Goal: Transaction & Acquisition: Purchase product/service

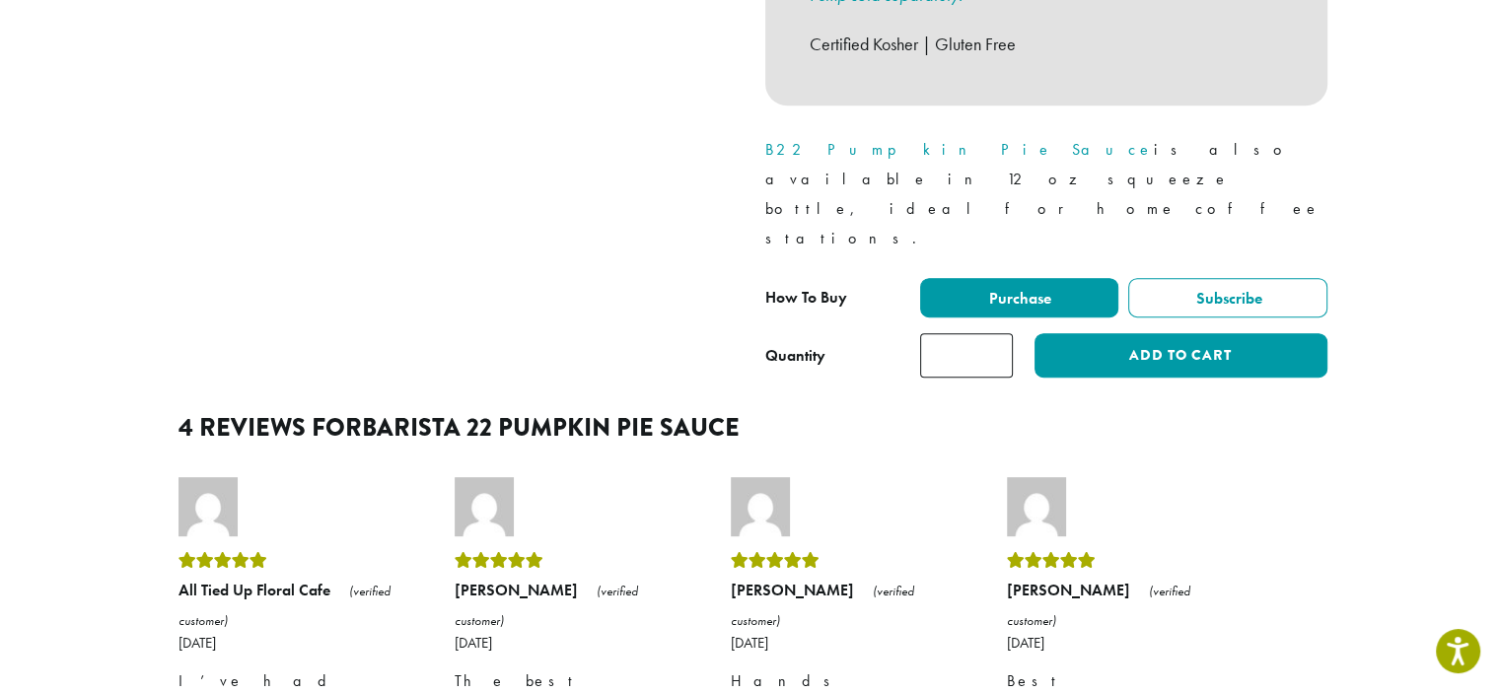
scroll to position [880, 0]
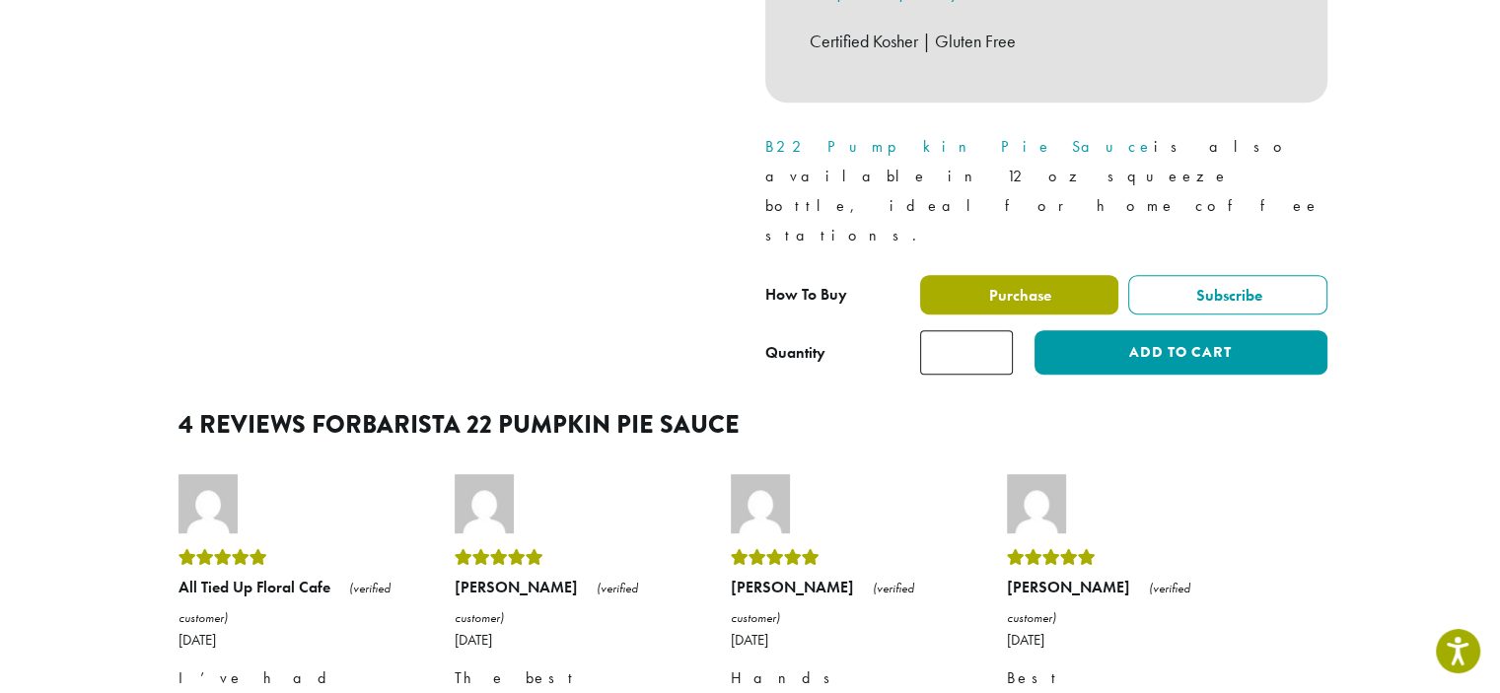
click at [1006, 285] on span "Purchase" at bounding box center [1018, 295] width 65 height 21
click at [1043, 285] on span "Purchase" at bounding box center [1018, 295] width 65 height 21
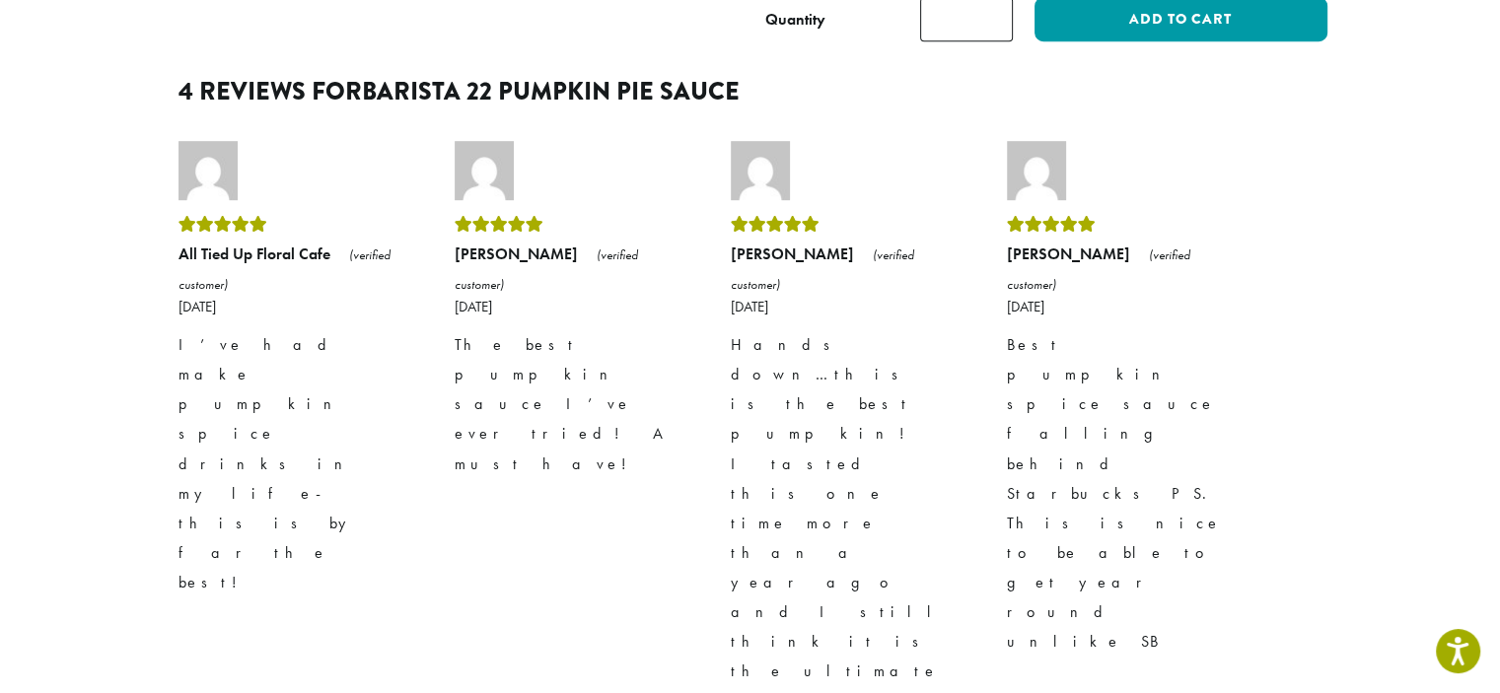
scroll to position [606, 0]
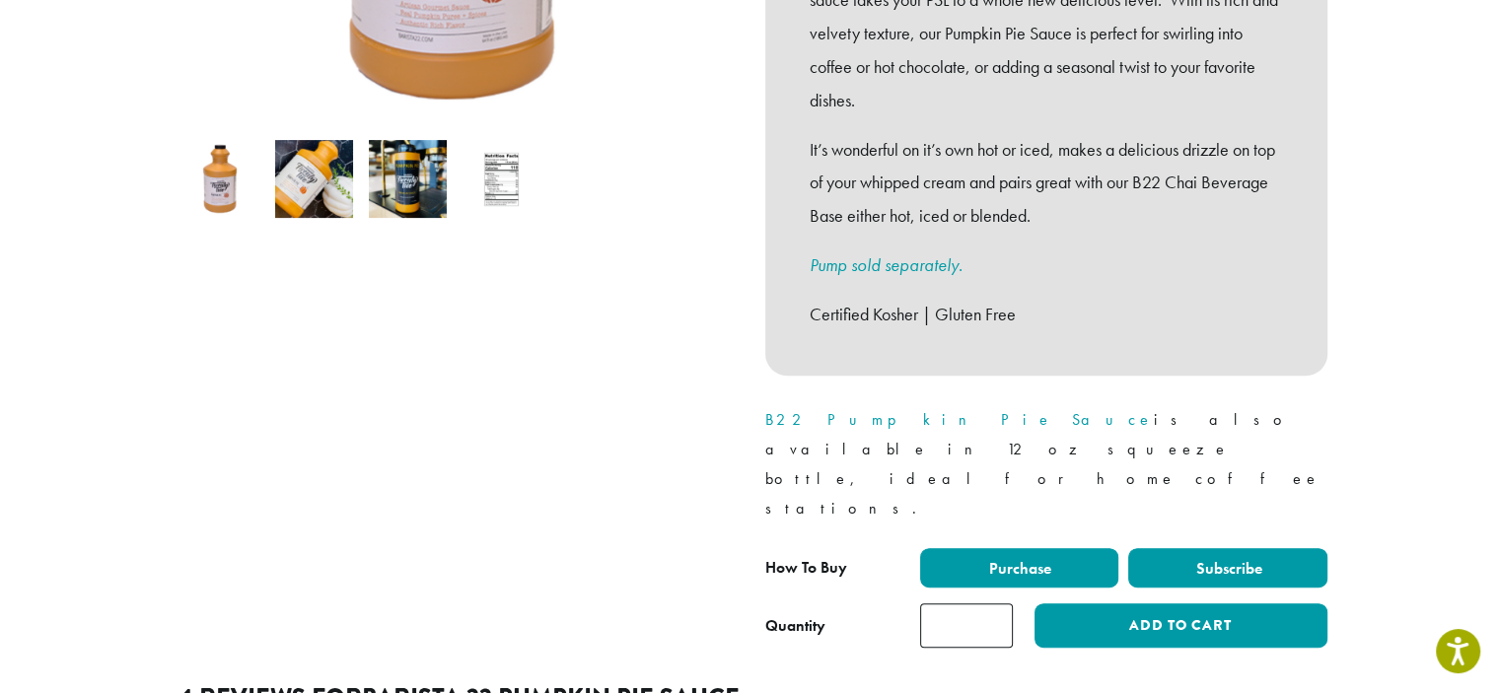
click at [1215, 558] on span "Subscribe" at bounding box center [1227, 568] width 69 height 21
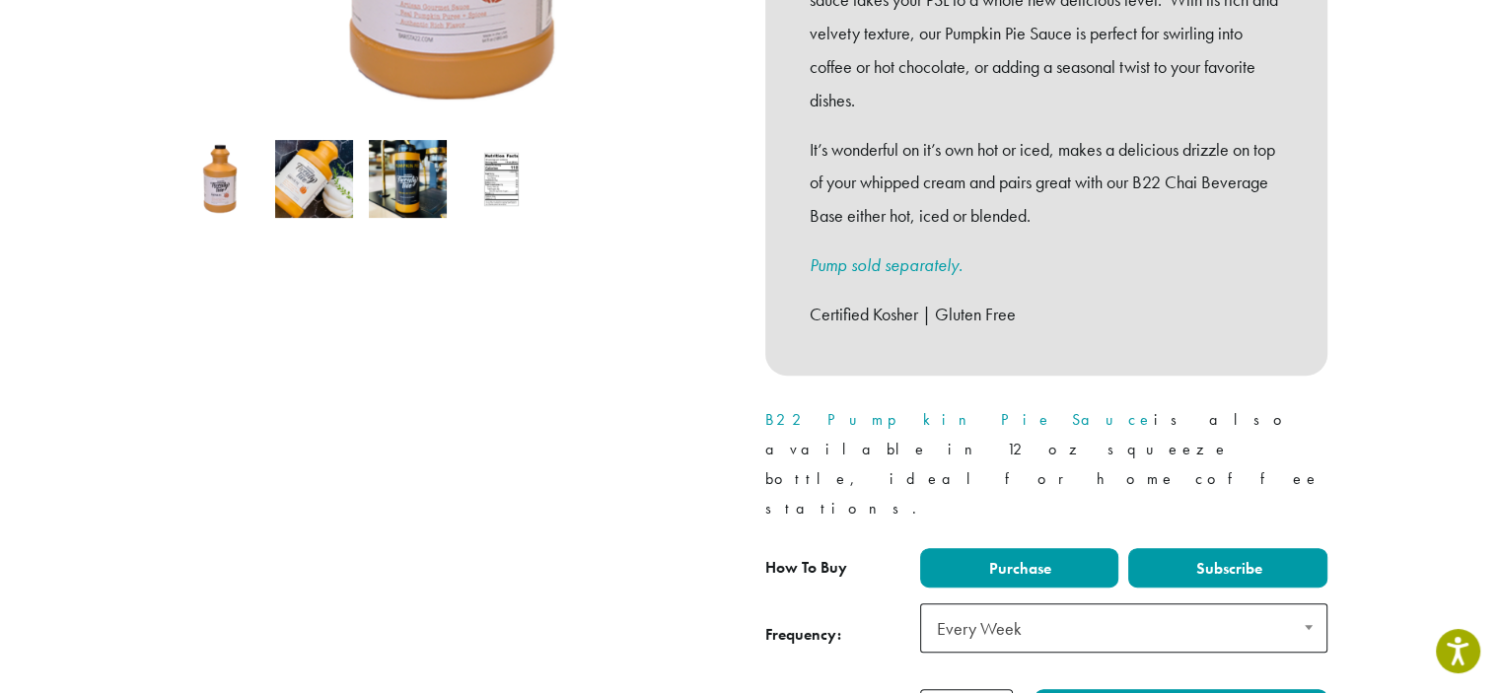
click at [1007, 558] on span "Purchase" at bounding box center [1018, 568] width 65 height 21
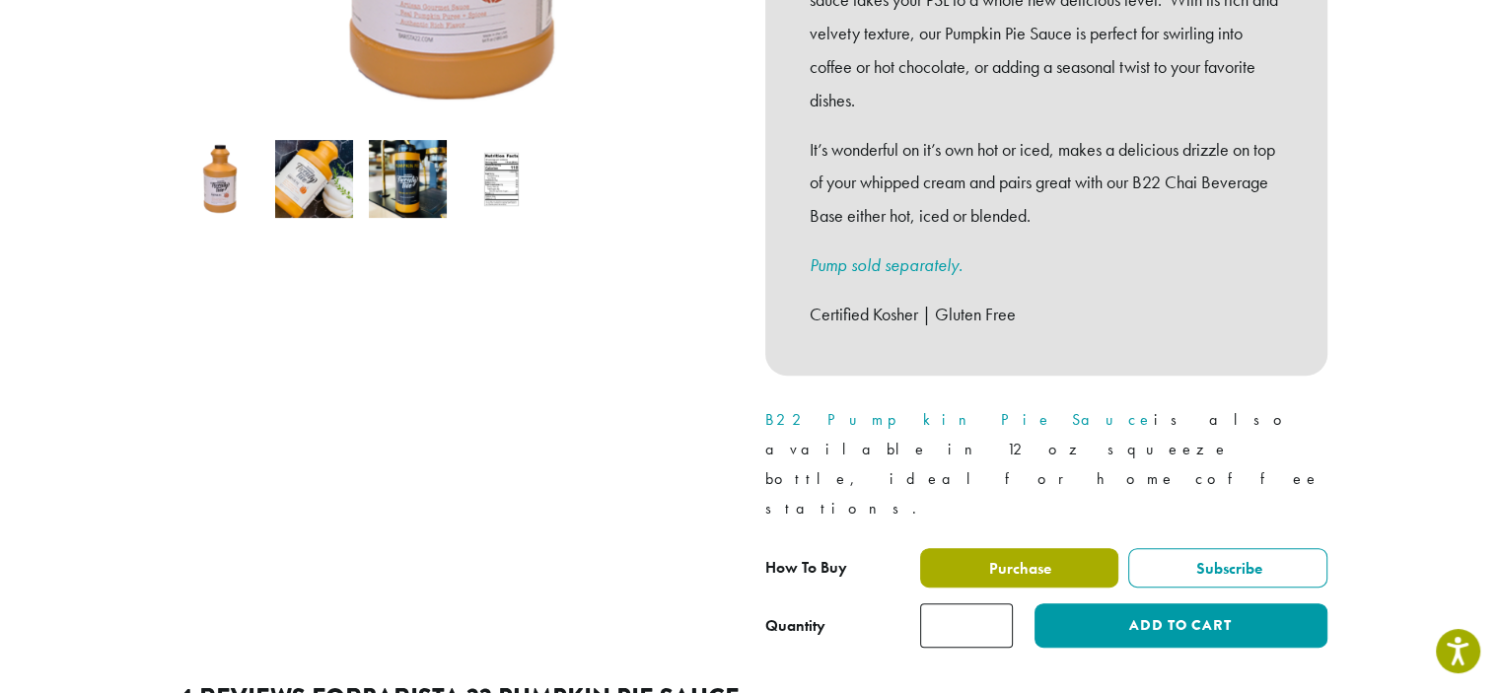
click at [1007, 558] on span "Purchase" at bounding box center [1018, 568] width 65 height 21
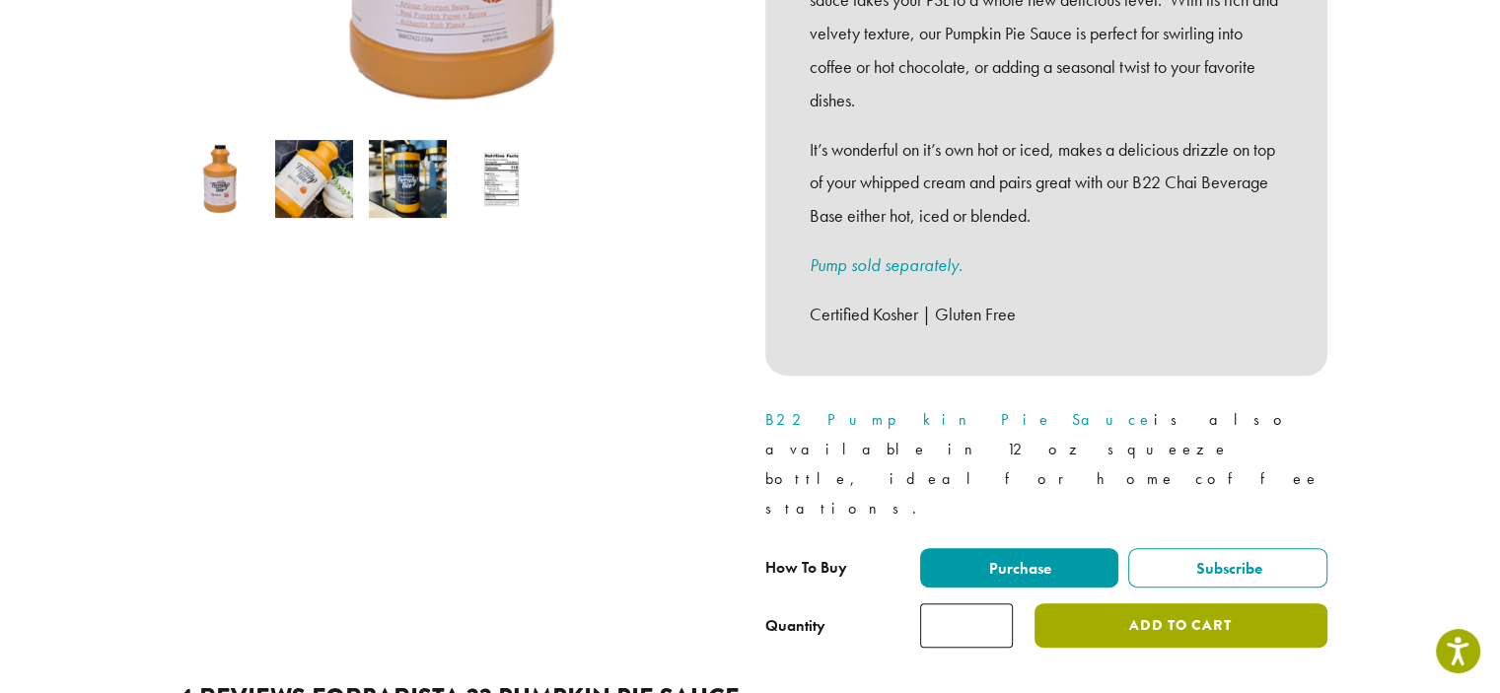
click at [1157, 604] on button "Add to cart" at bounding box center [1180, 626] width 292 height 44
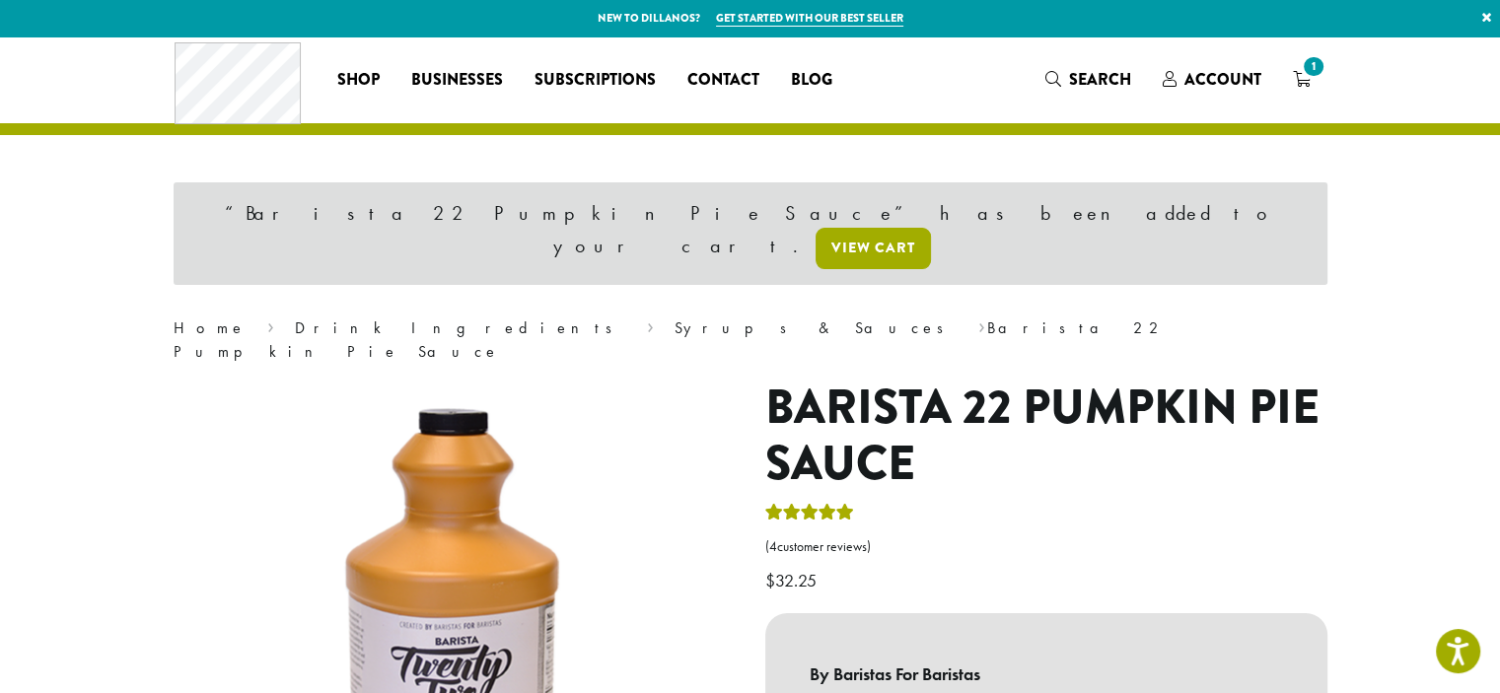
click at [931, 228] on link "View cart" at bounding box center [873, 248] width 115 height 41
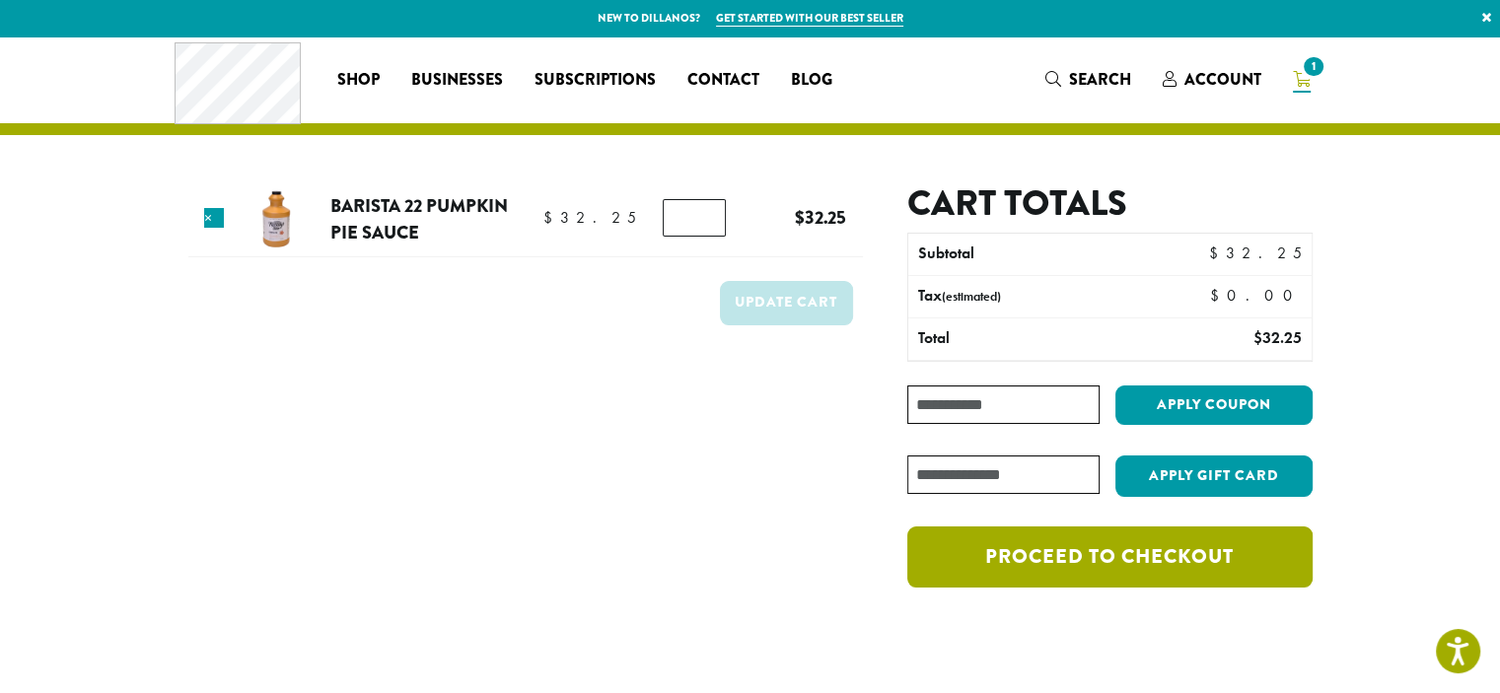
click at [1179, 545] on link "Proceed to checkout" at bounding box center [1109, 557] width 404 height 61
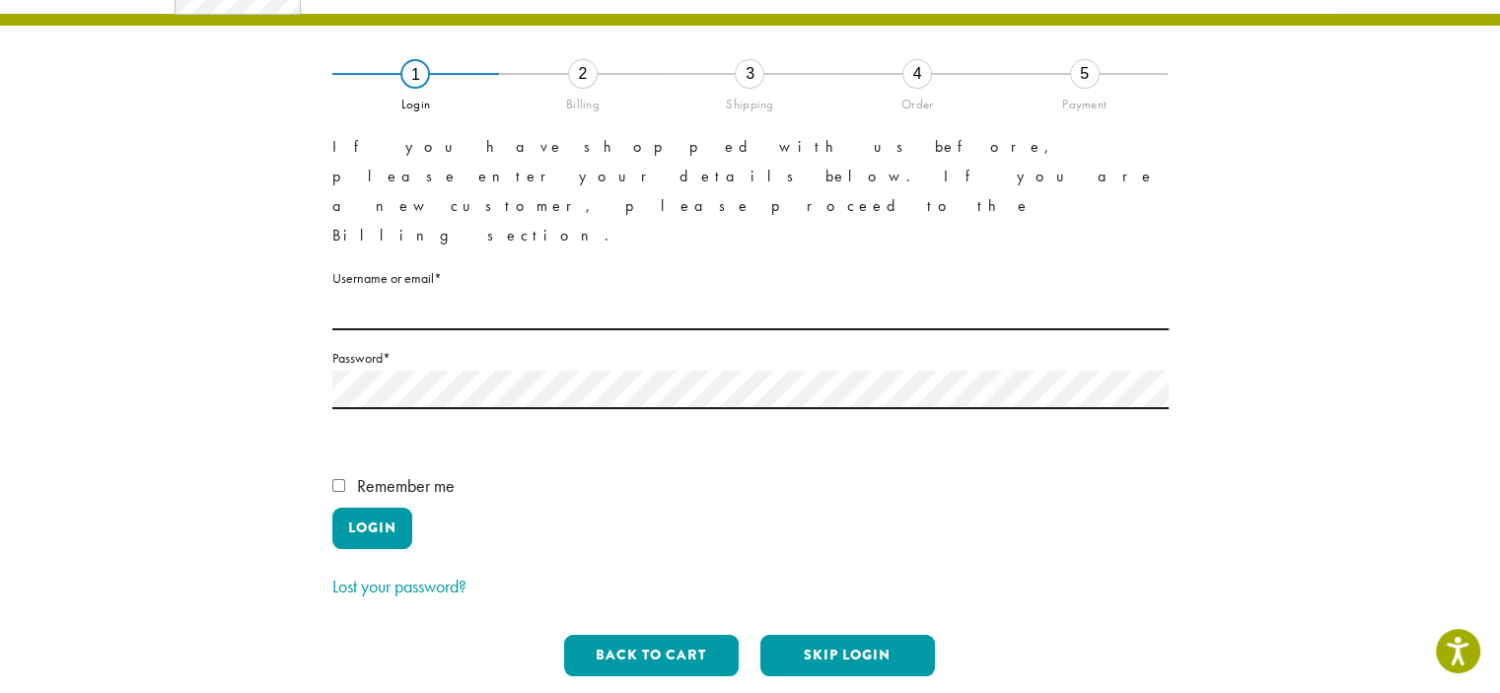
scroll to position [111, 0]
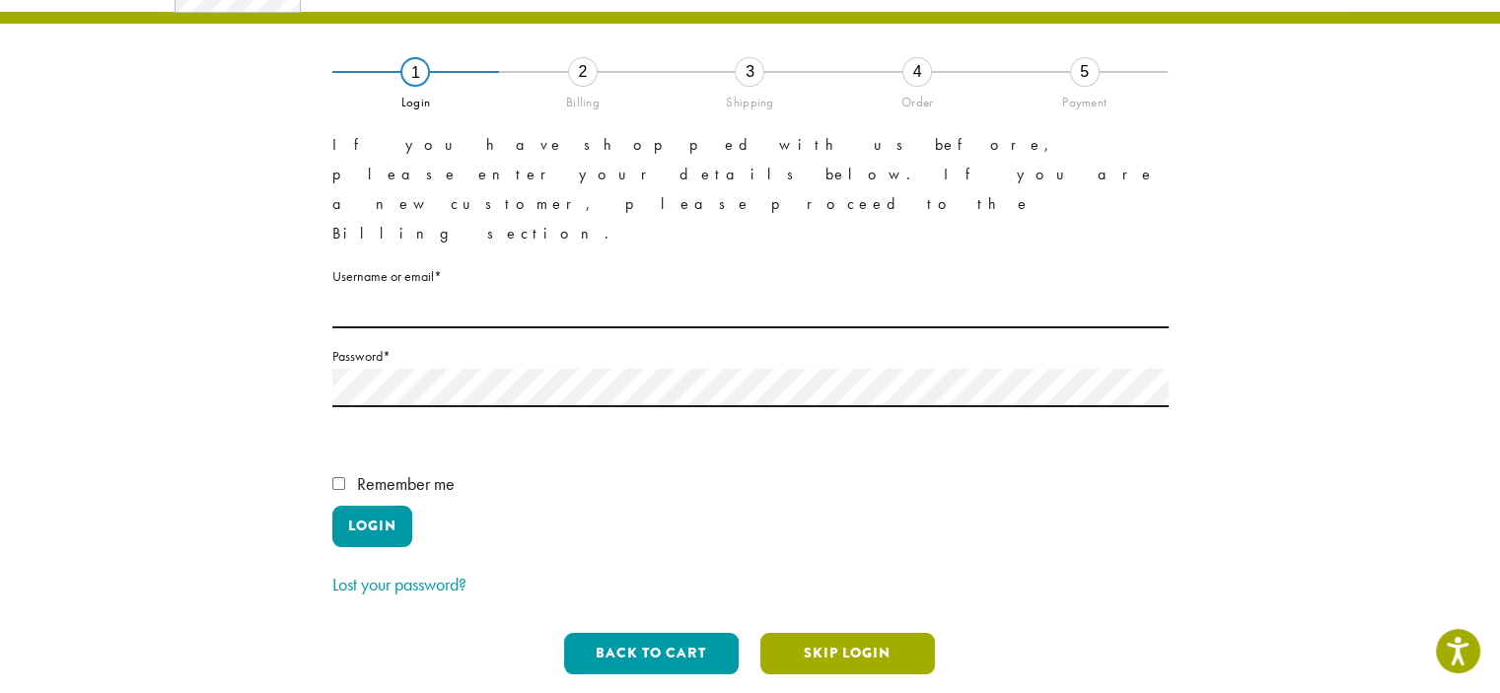
click at [808, 633] on button "Skip Login" at bounding box center [847, 653] width 175 height 41
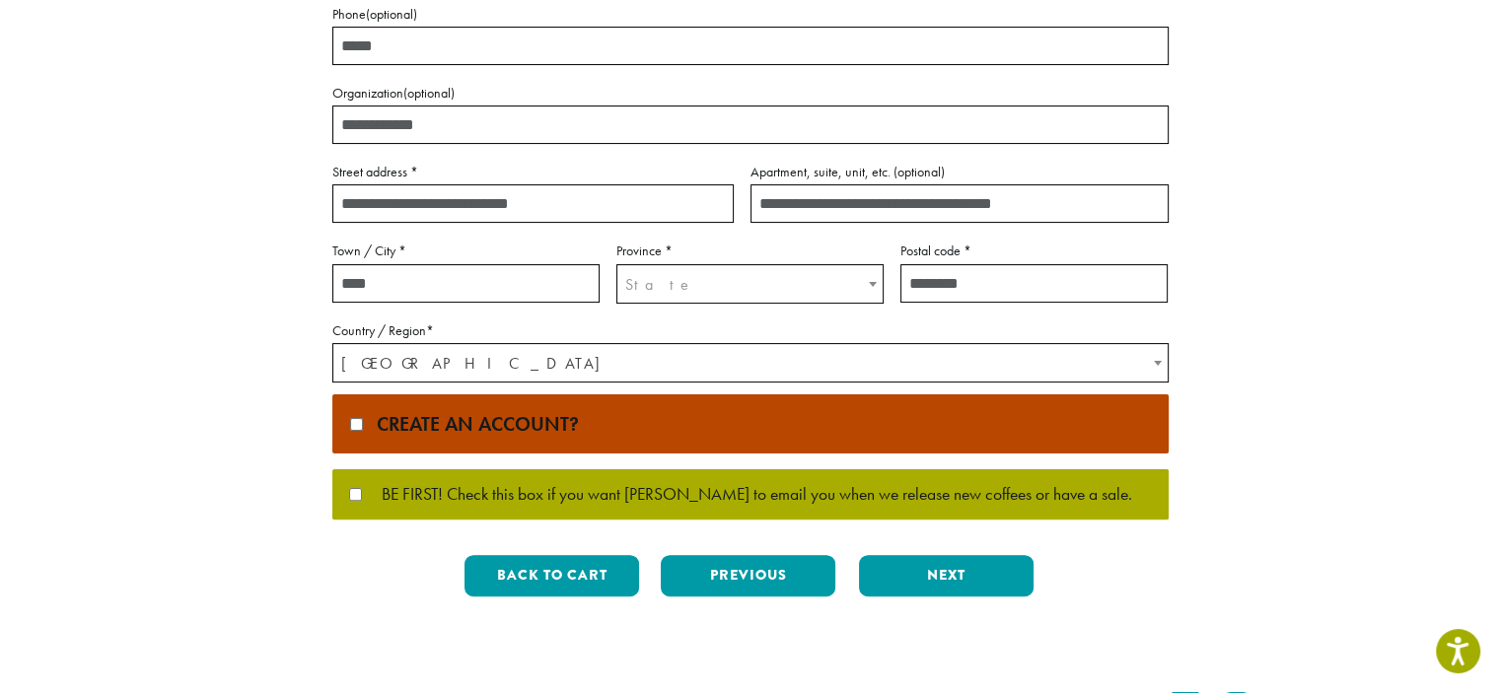
scroll to position [442, 0]
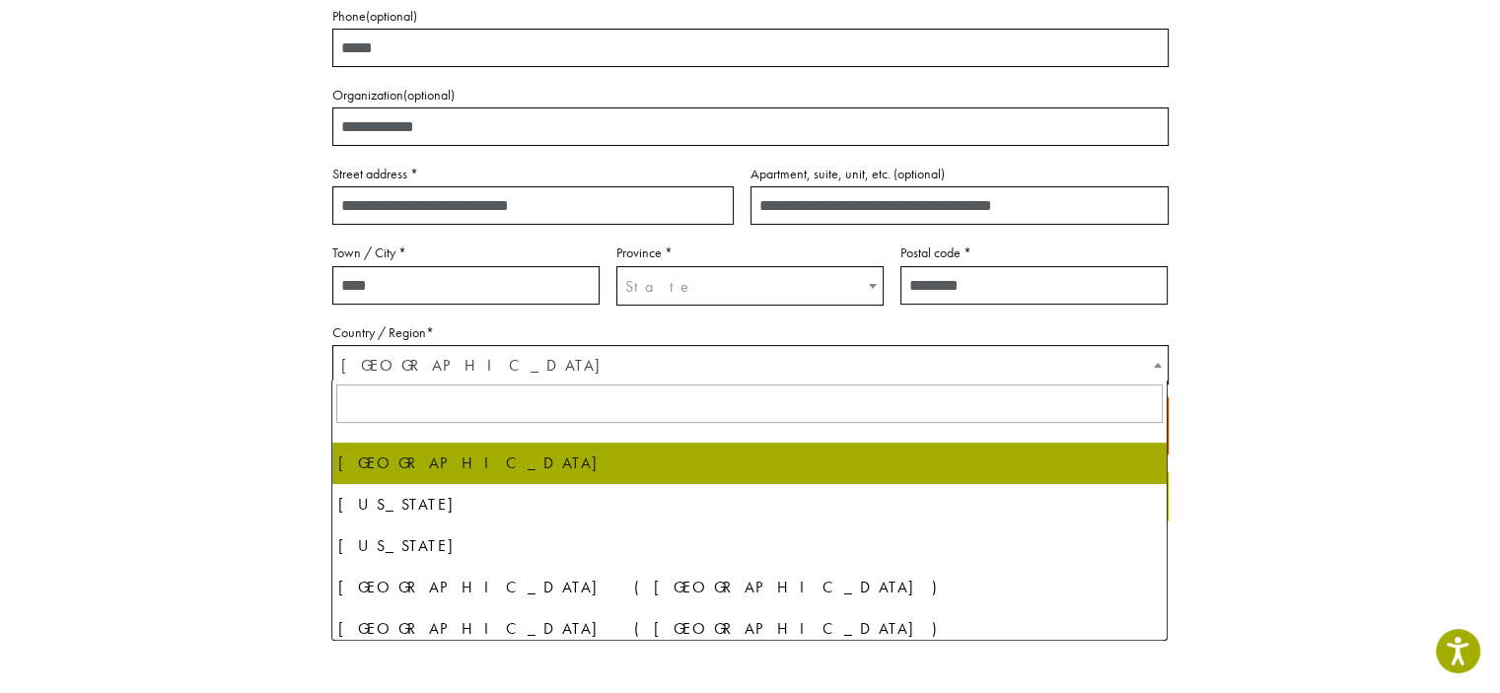
click at [1153, 354] on span "Country / Region" at bounding box center [1158, 365] width 20 height 38
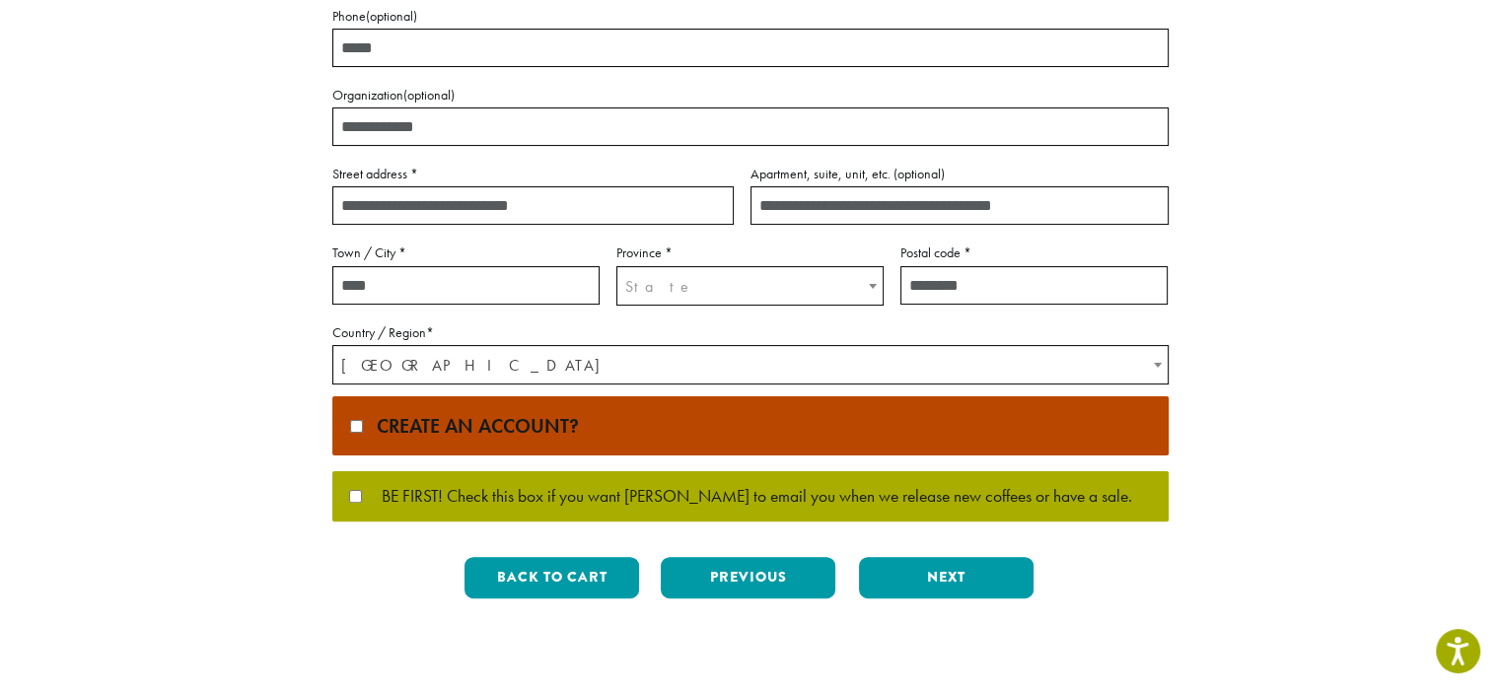
click at [1358, 382] on section "**********" at bounding box center [750, 129] width 1500 height 1068
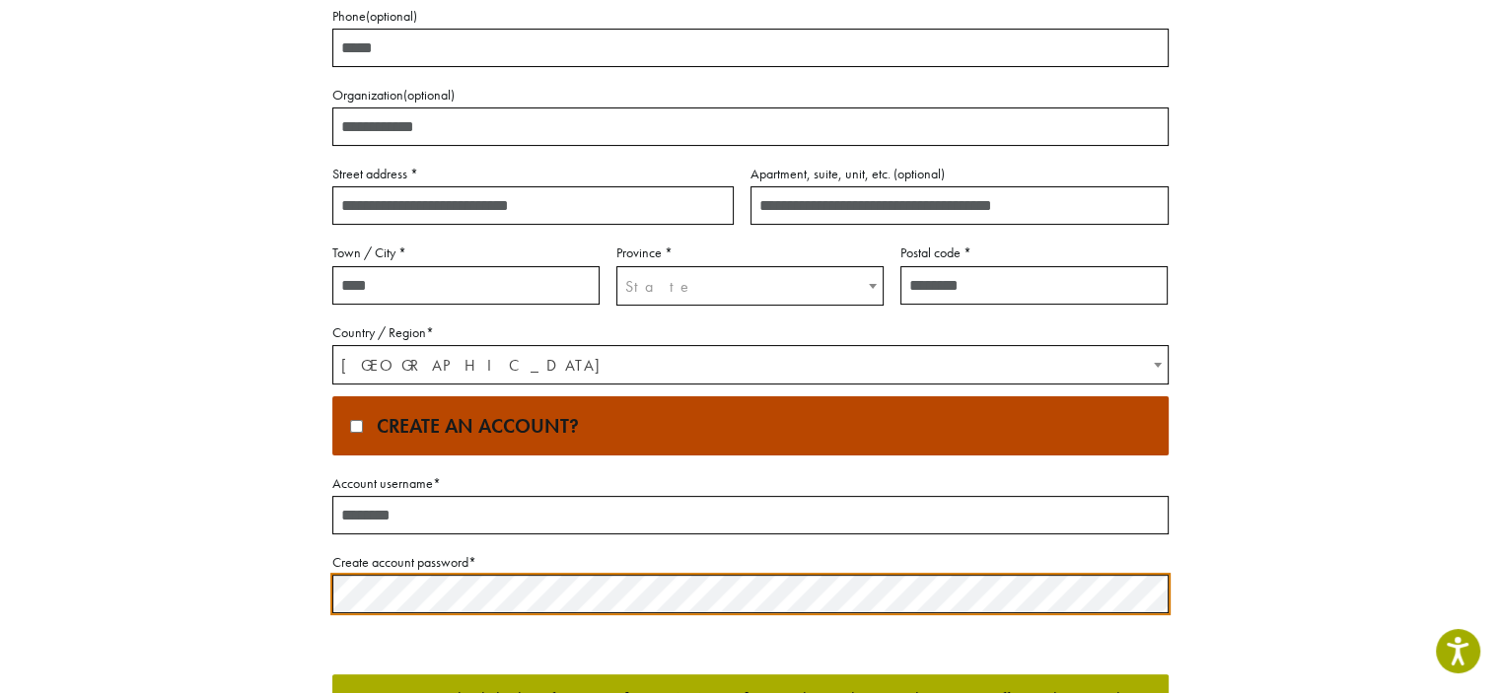
scroll to position [0, 0]
